Goal: Transaction & Acquisition: Register for event/course

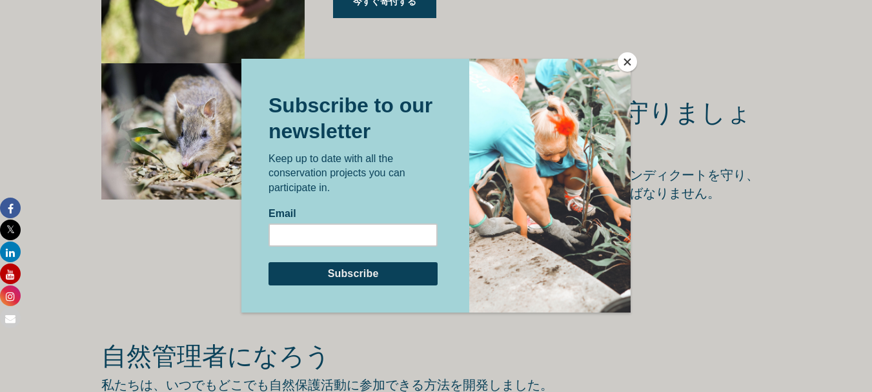
scroll to position [2001, 0]
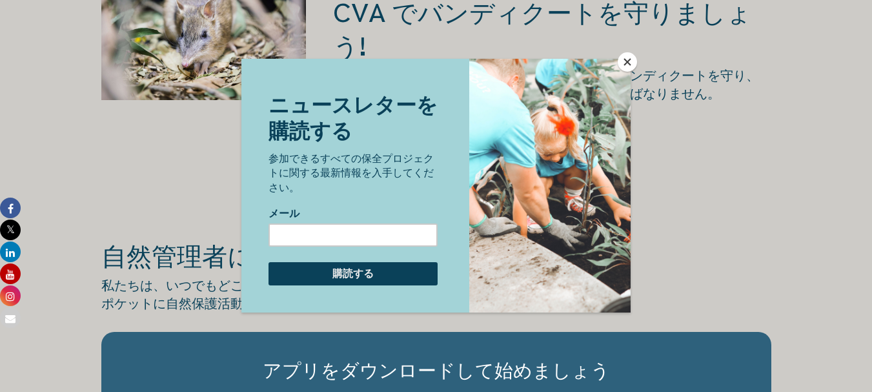
click at [626, 63] on button "近い" at bounding box center [627, 61] width 19 height 19
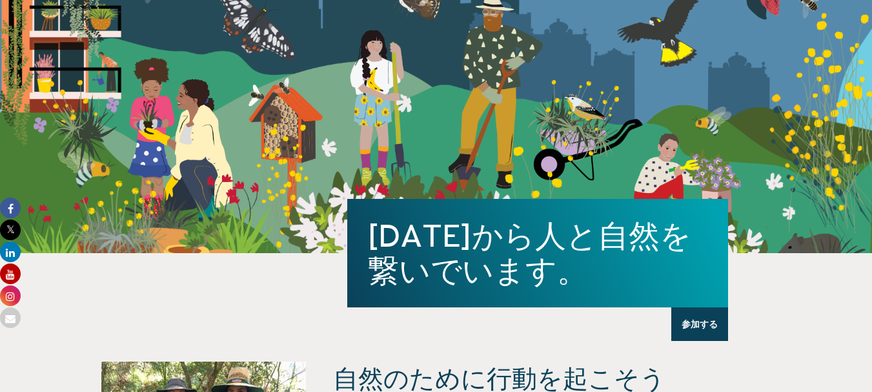
scroll to position [0, 0]
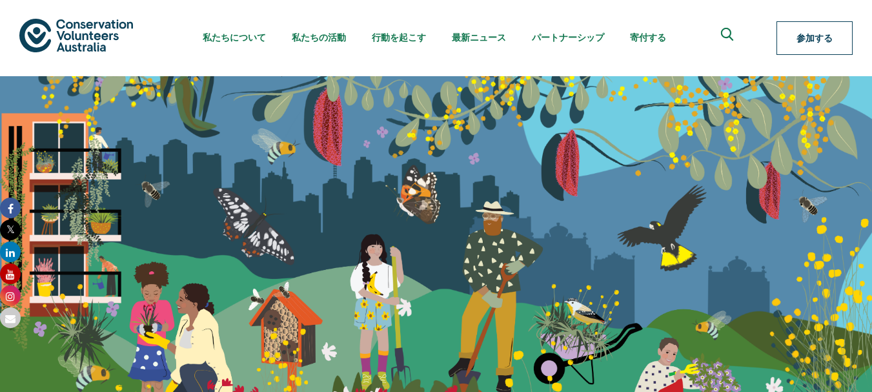
click at [819, 28] on link "参加する" at bounding box center [815, 38] width 76 height 34
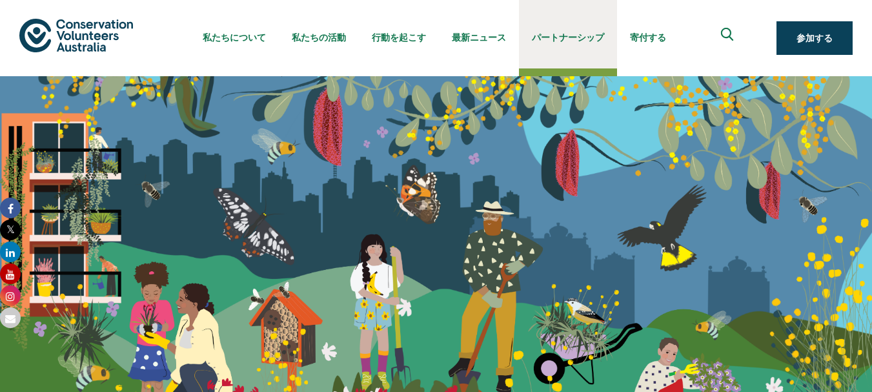
click at [552, 54] on link "パートナーシップ" at bounding box center [568, 34] width 98 height 68
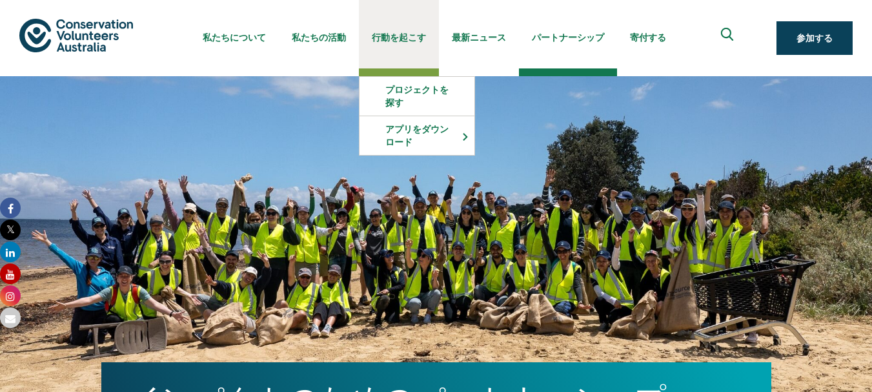
click at [414, 28] on link "行動を起こす" at bounding box center [399, 34] width 80 height 68
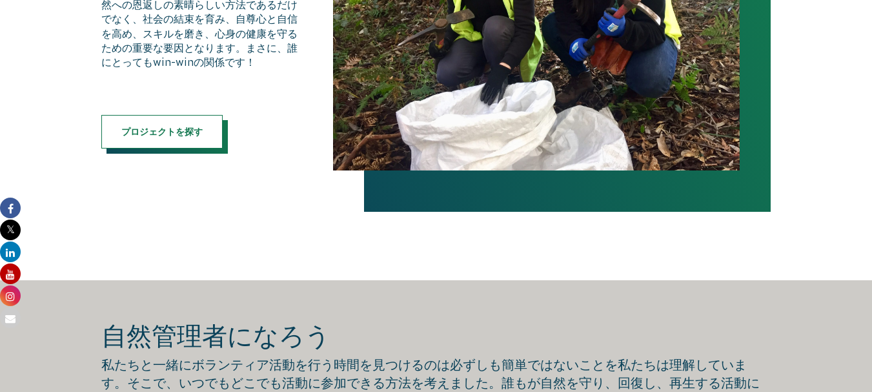
scroll to position [849, 0]
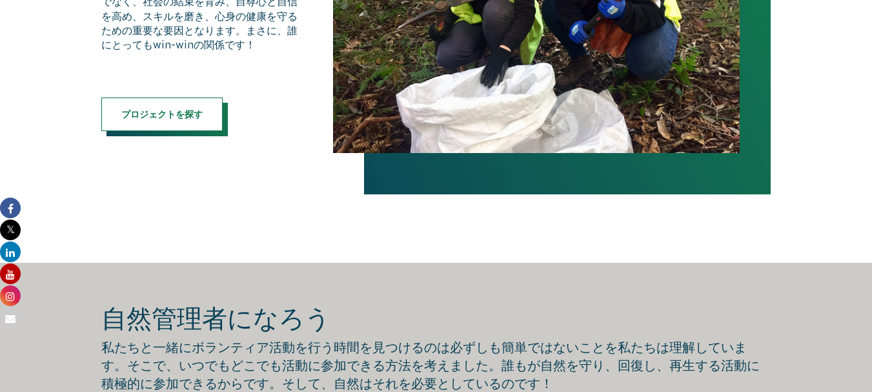
click at [183, 135] on span at bounding box center [167, 120] width 121 height 34
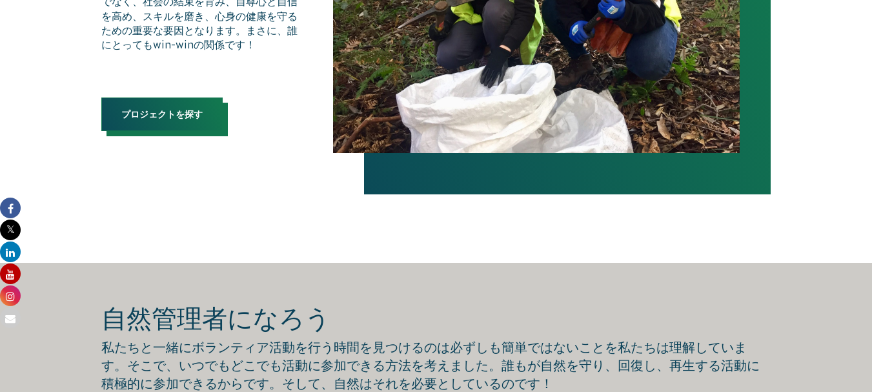
click at [163, 123] on link "プロジェクトを探す" at bounding box center [161, 114] width 121 height 34
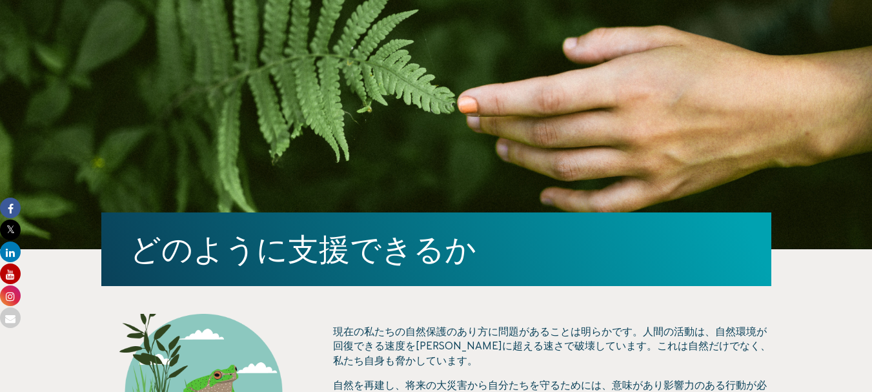
scroll to position [0, 0]
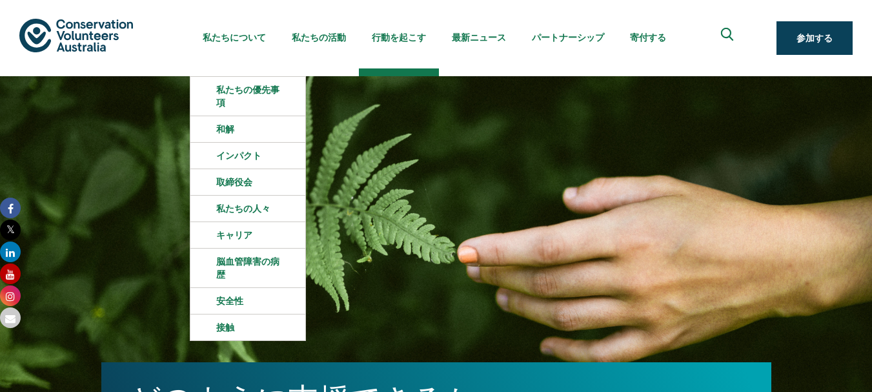
click at [110, 57] on div "私たちについて 私たちの優先事項 和解 インパクト 取締役会 私たちの人々 キャリア 脳血管障害の病歴 安全性 接触 私たちの活動 生物多様性と絶滅危惧種 ネ…" at bounding box center [435, 38] width 833 height 76
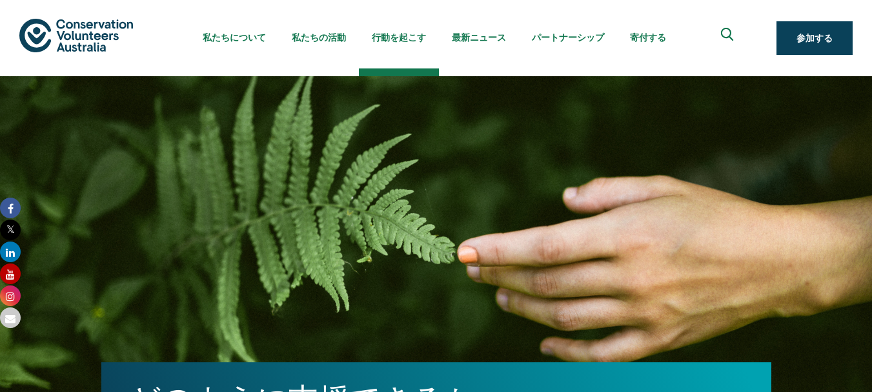
click at [83, 38] on img at bounding box center [76, 35] width 114 height 33
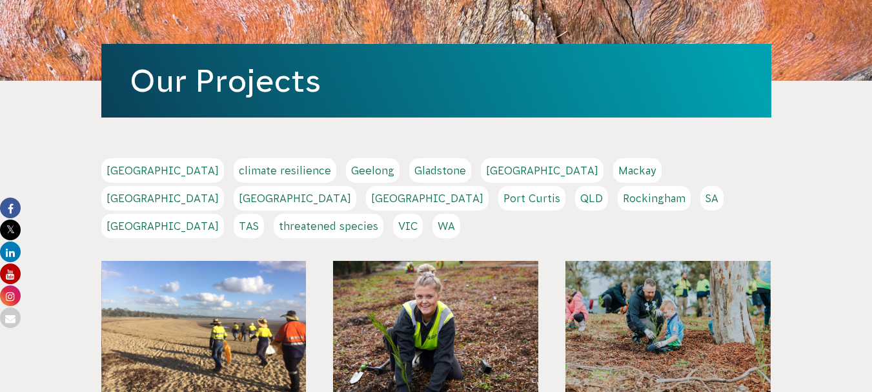
scroll to position [139, 0]
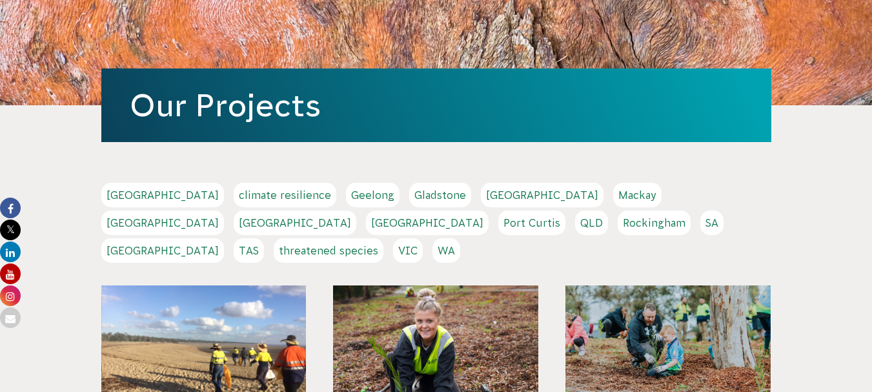
click at [224, 238] on link "Sydney" at bounding box center [162, 250] width 123 height 25
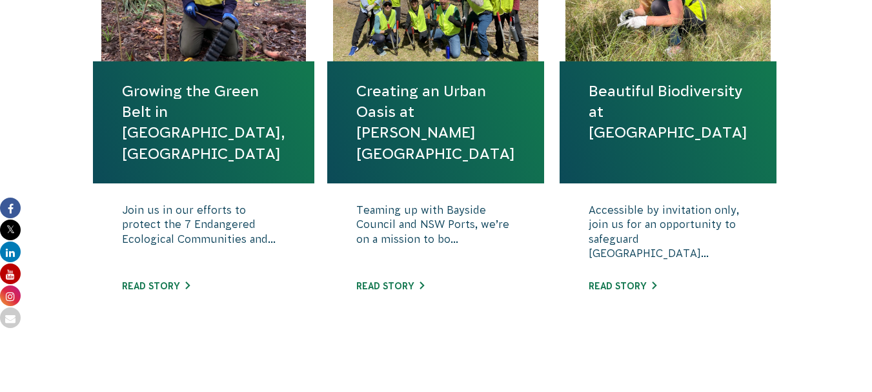
scroll to position [646, 0]
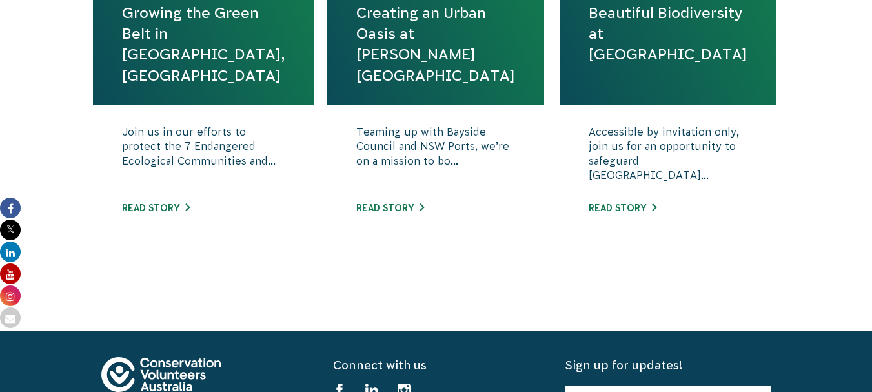
click at [170, 199] on div "Join us in our efforts to protect the 7 Endangered Ecological Communities and..…" at bounding box center [203, 179] width 221 height 148
click at [170, 212] on link "Read story" at bounding box center [156, 208] width 68 height 10
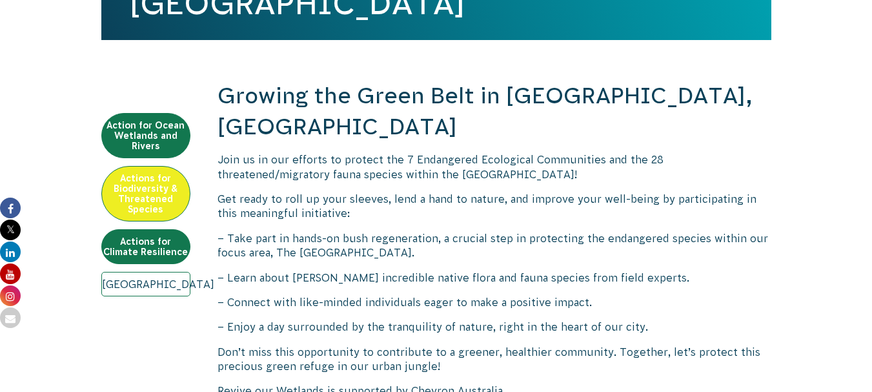
scroll to position [397, 0]
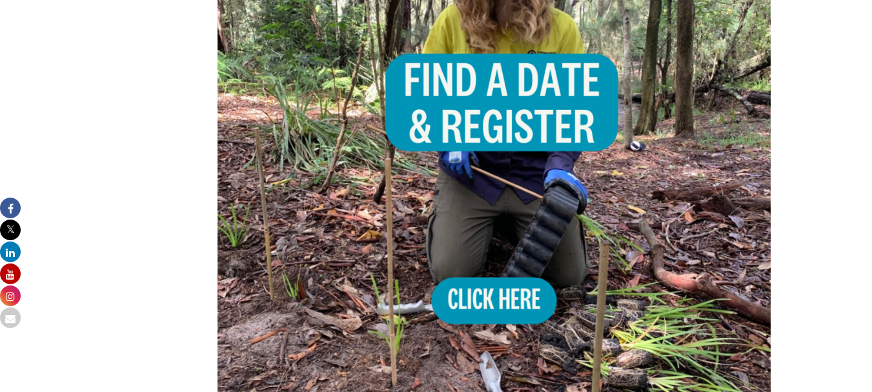
scroll to position [849, 0]
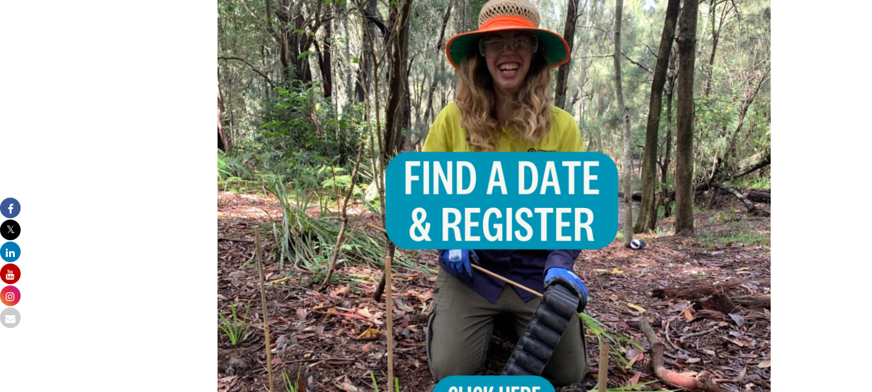
click at [531, 221] on img at bounding box center [495, 218] width 554 height 554
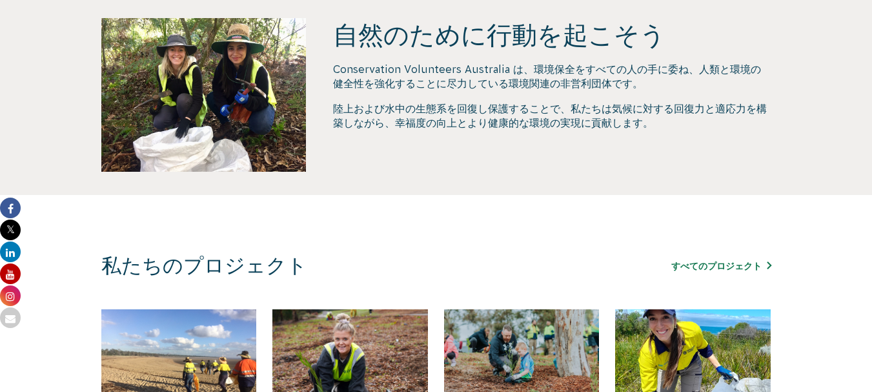
scroll to position [581, 0]
